Goal: Understand process/instructions: Learn how to perform a task or action

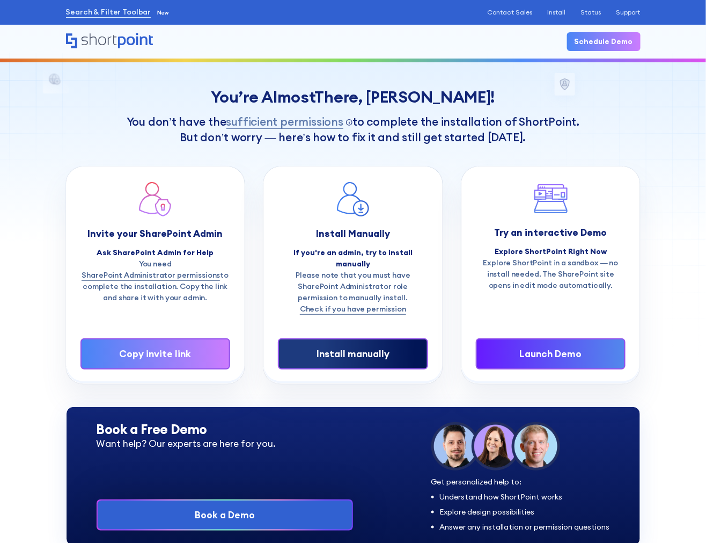
click at [338, 349] on link "Install manually" at bounding box center [353, 353] width 150 height 31
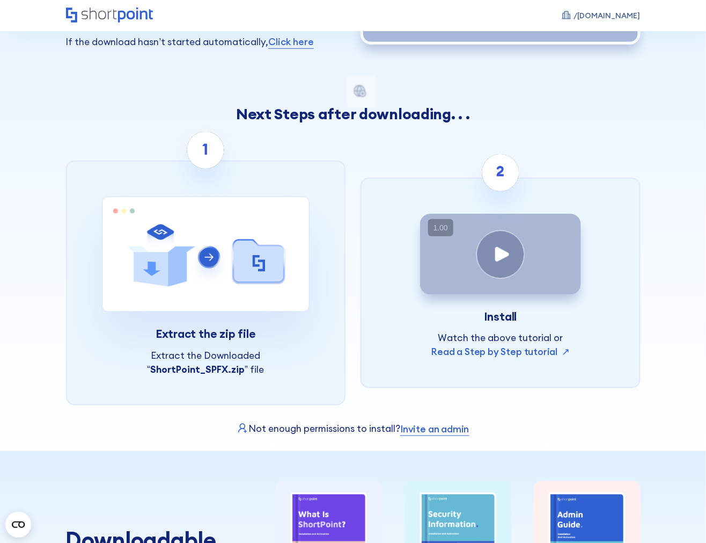
scroll to position [229, 0]
